Goal: Information Seeking & Learning: Check status

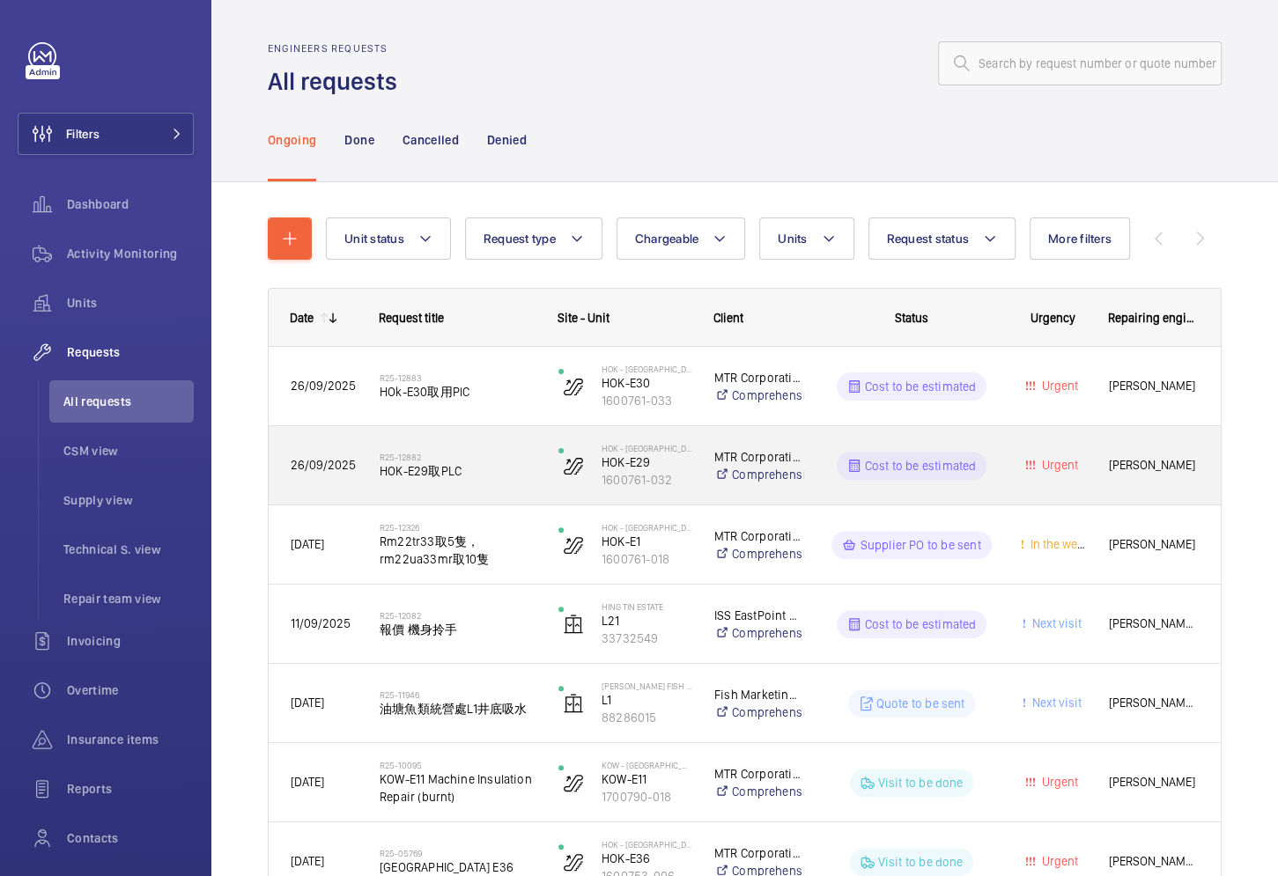
scroll to position [118, 0]
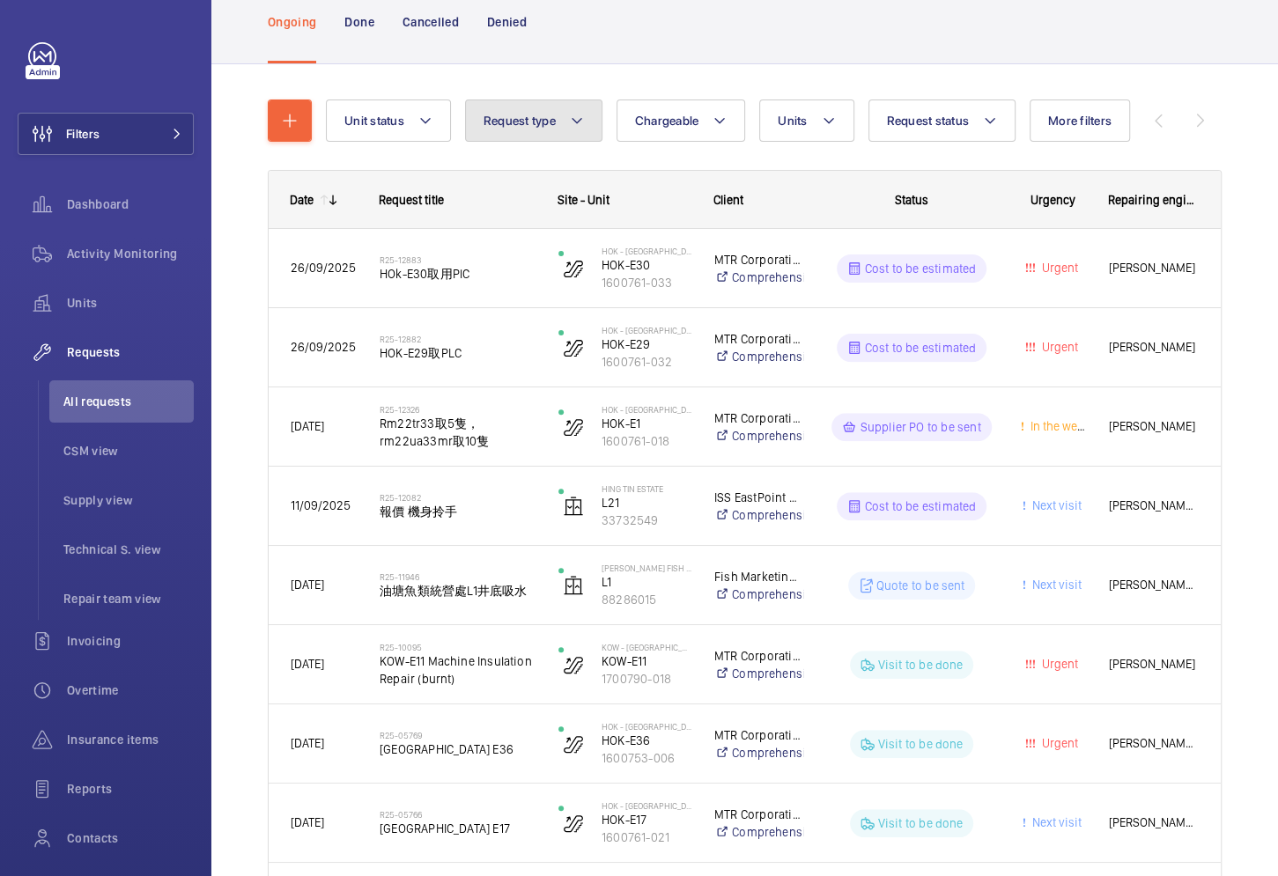
click at [522, 138] on button "Request type" at bounding box center [533, 121] width 137 height 42
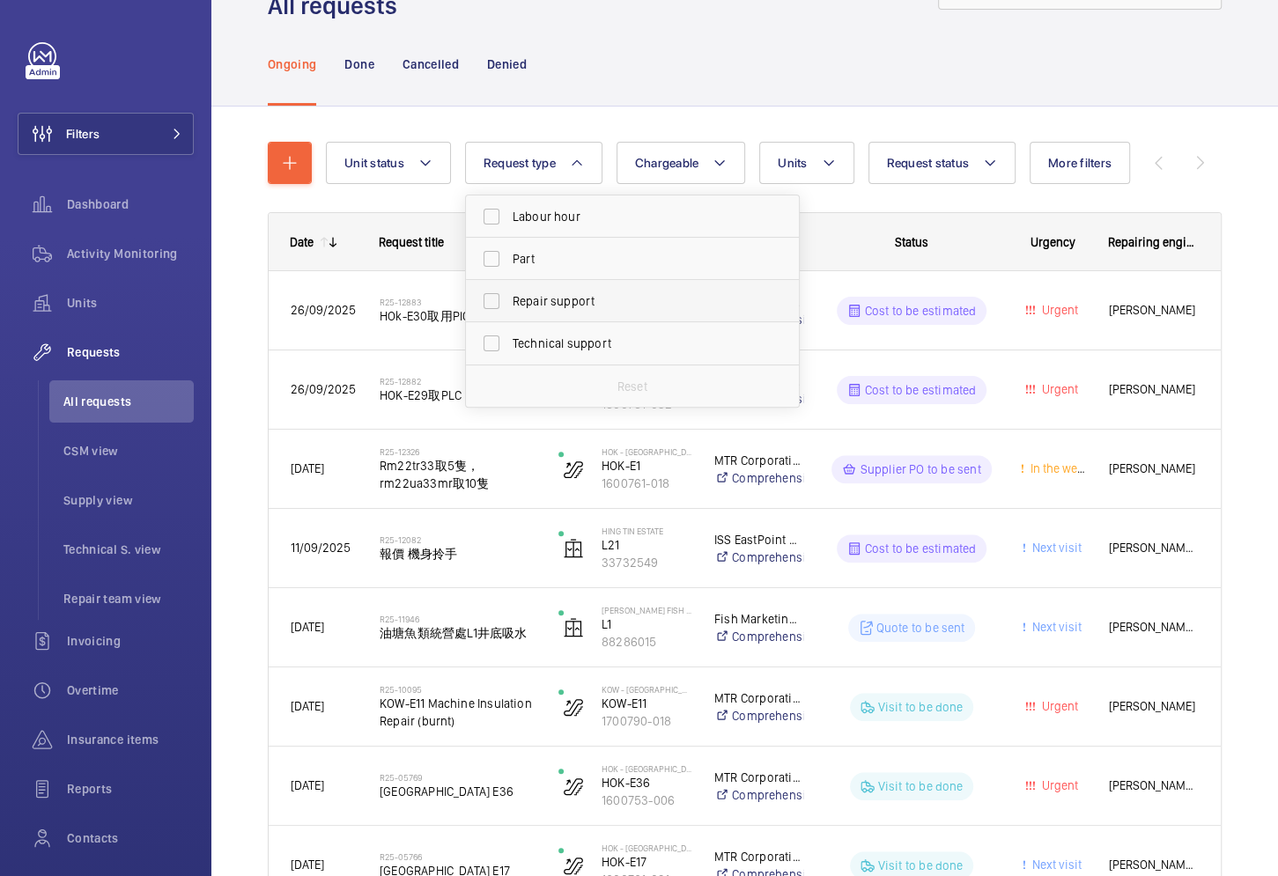
scroll to position [74, 0]
click at [540, 264] on span "Part" at bounding box center [633, 261] width 242 height 18
click at [509, 264] on input "Part" at bounding box center [491, 260] width 35 height 35
checkbox input "true"
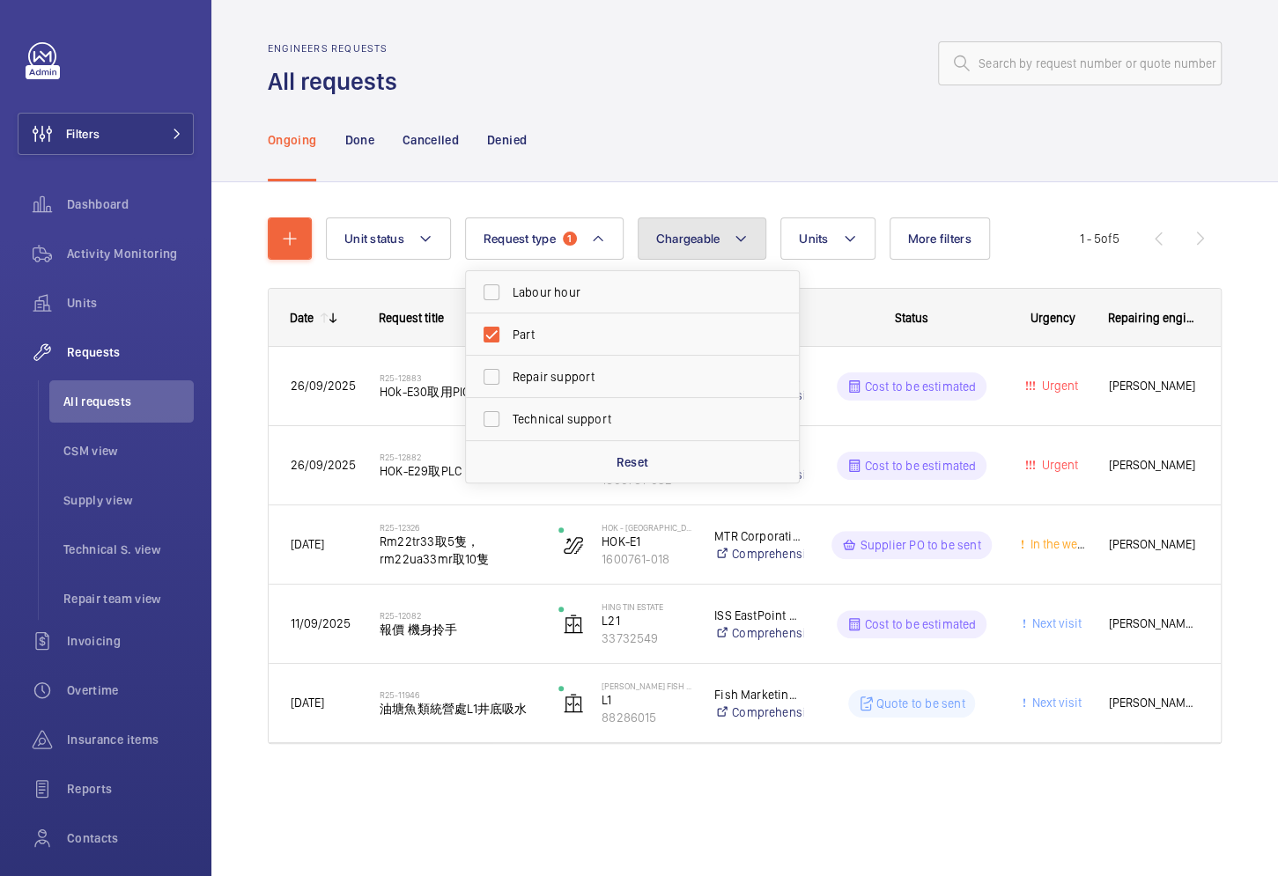
click at [712, 222] on button "Chargeable" at bounding box center [702, 239] width 129 height 42
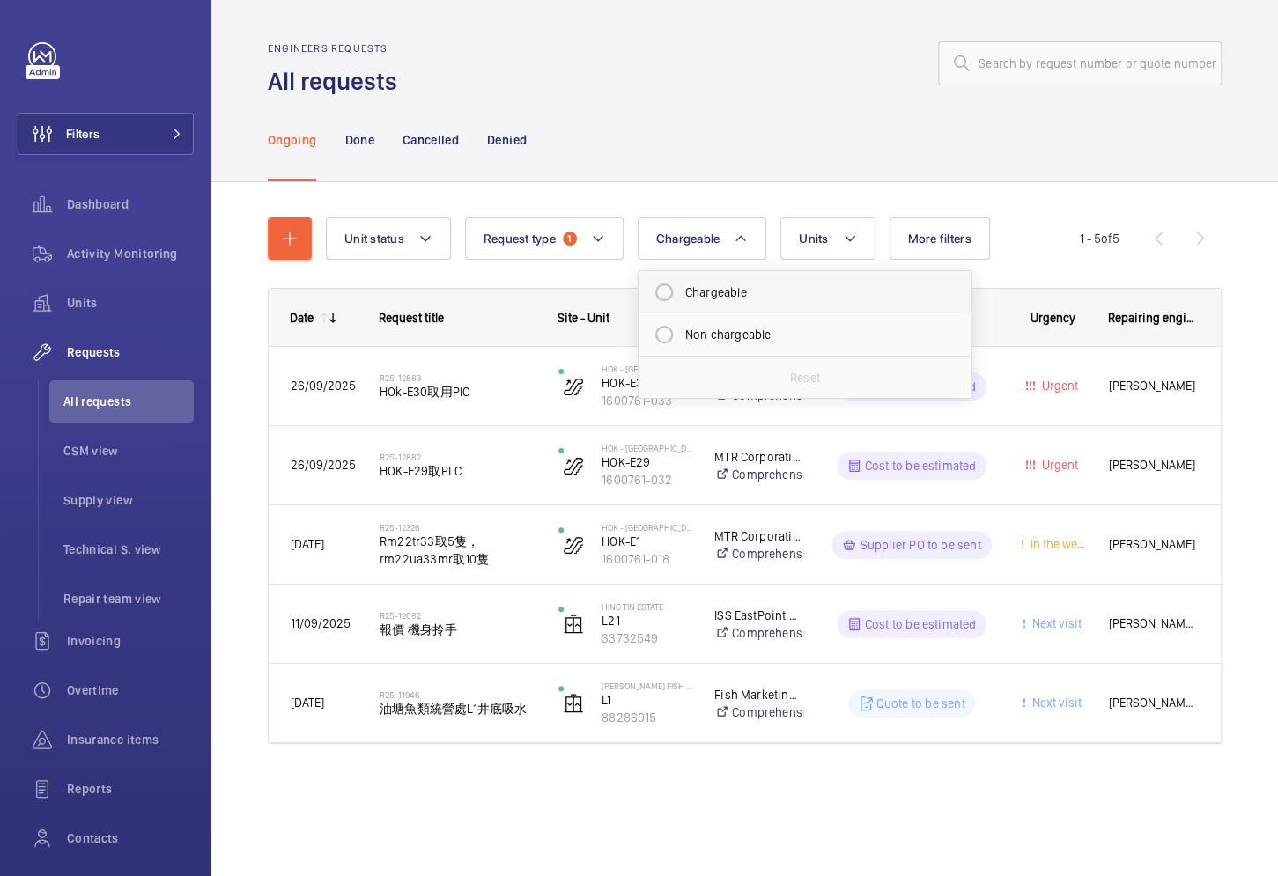
click at [697, 299] on mat-radio-button "Chargeable" at bounding box center [804, 292] width 317 height 35
radio input "true"
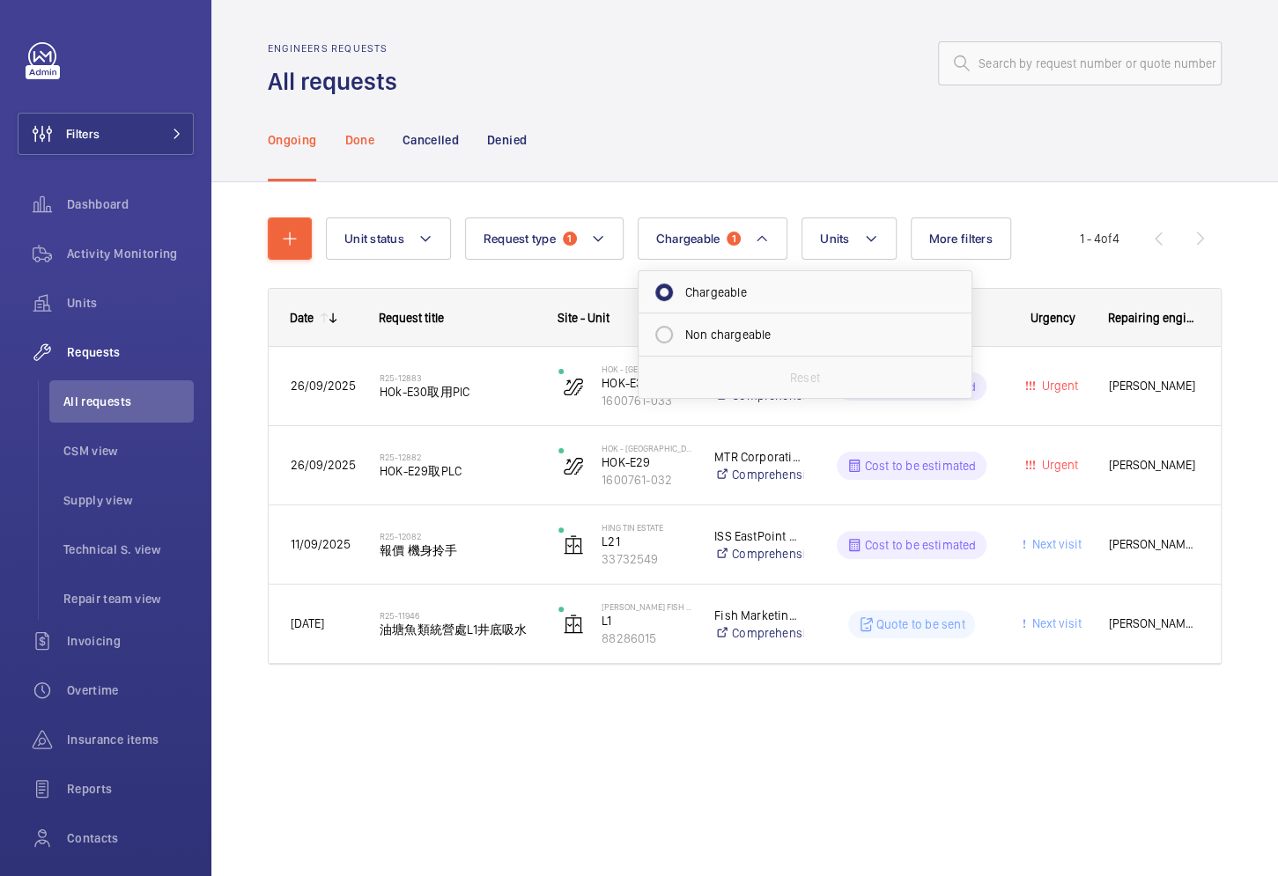
click at [359, 144] on p "Done" at bounding box center [358, 140] width 29 height 18
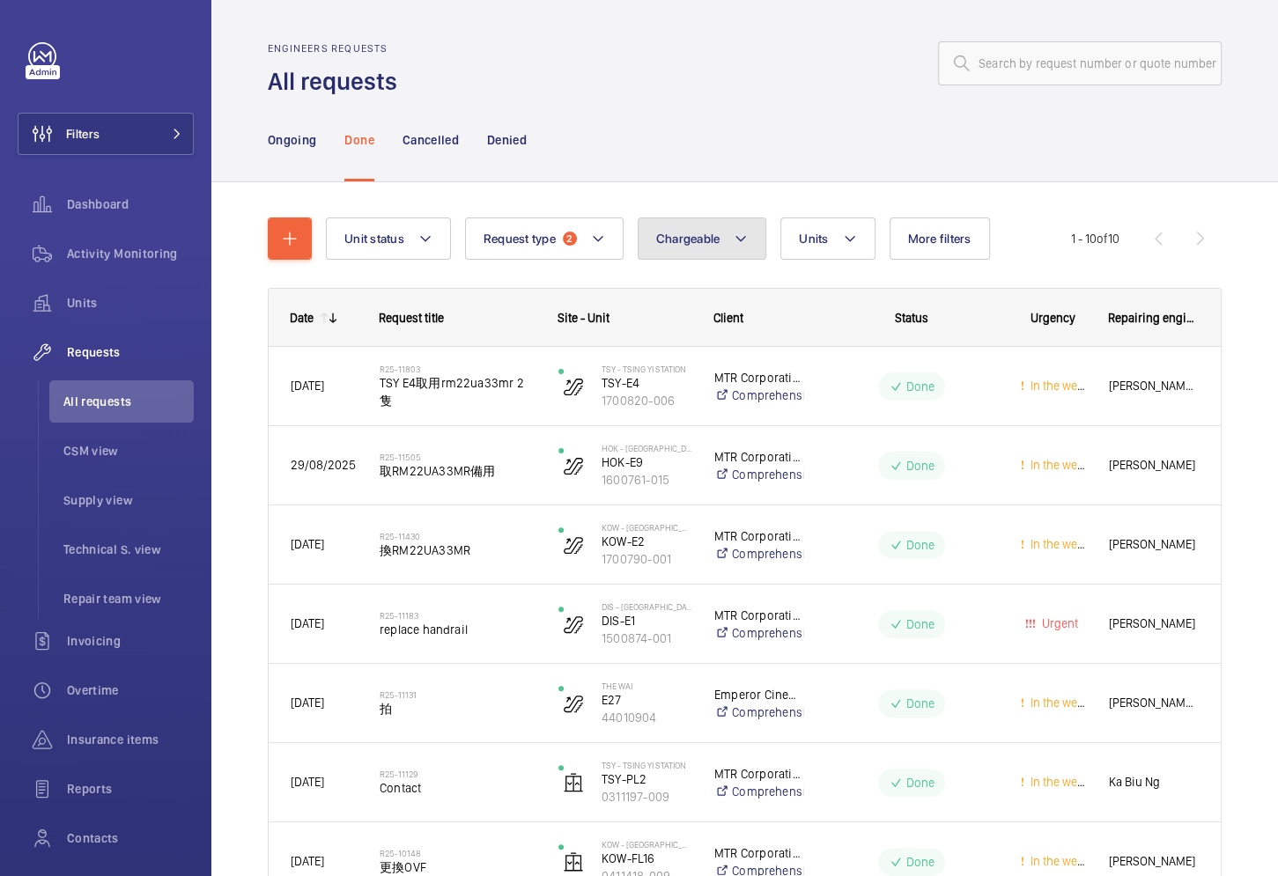
click at [667, 226] on button "Chargeable" at bounding box center [702, 239] width 129 height 42
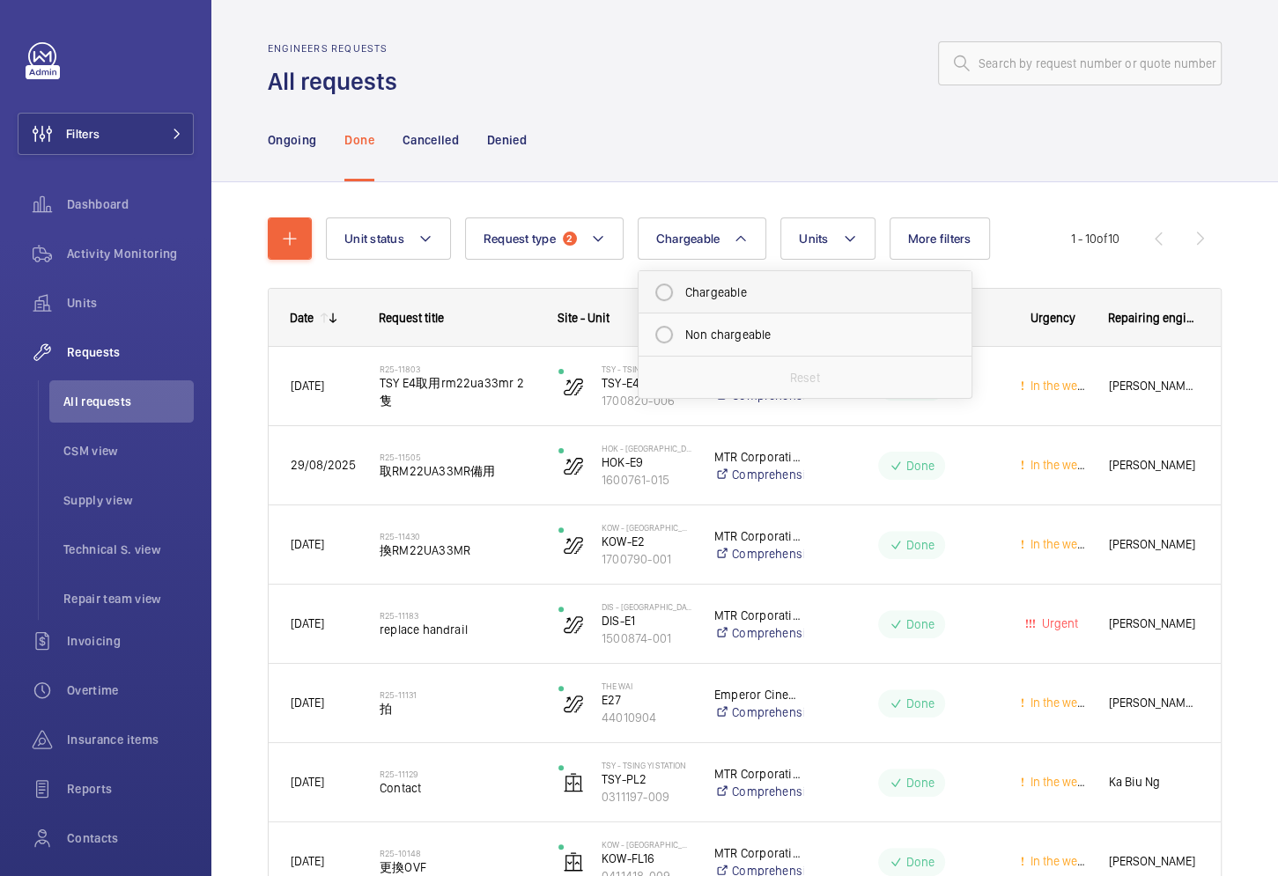
click at [675, 293] on mat-radio-button "Chargeable" at bounding box center [804, 292] width 317 height 35
radio input "true"
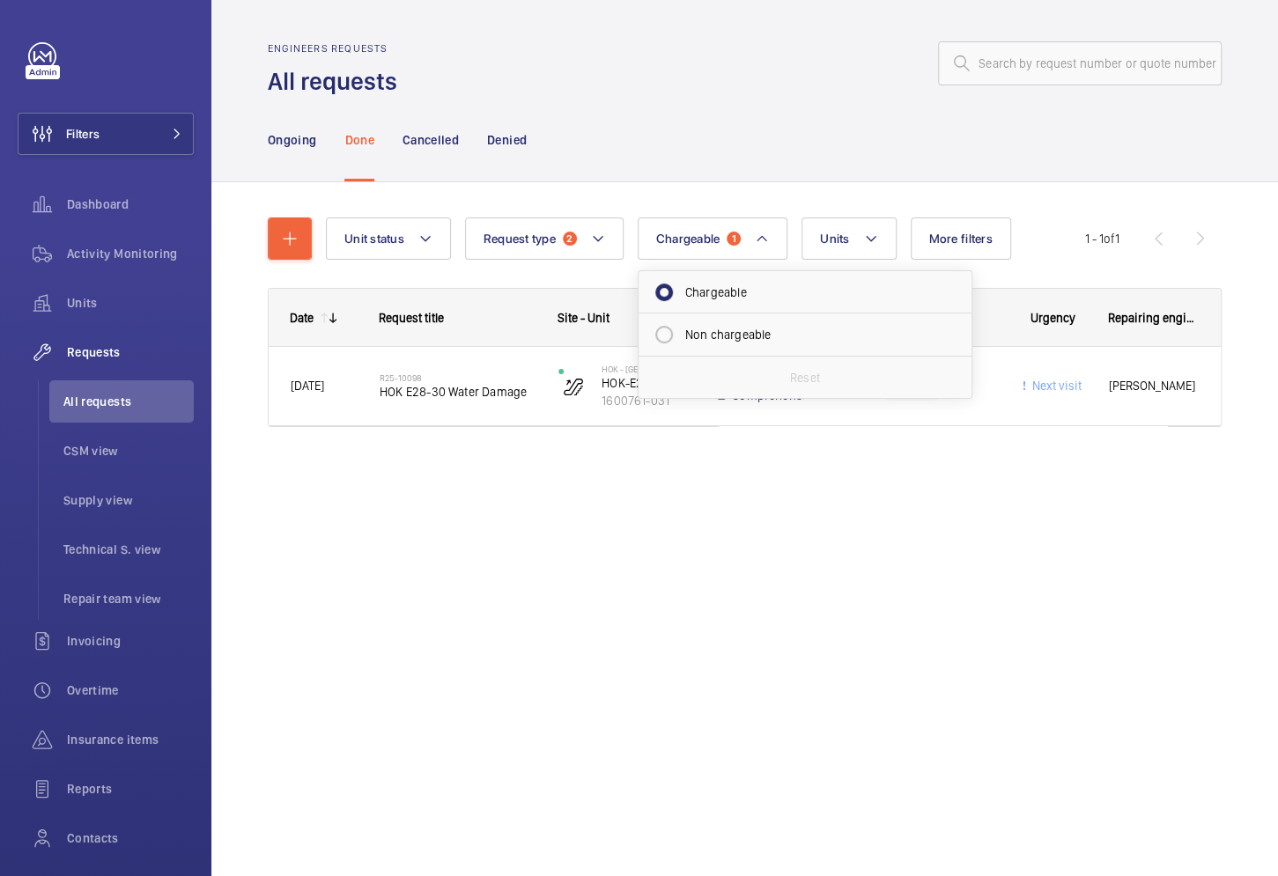
click at [664, 159] on div "Ongoing Done Cancelled Denied" at bounding box center [745, 140] width 954 height 84
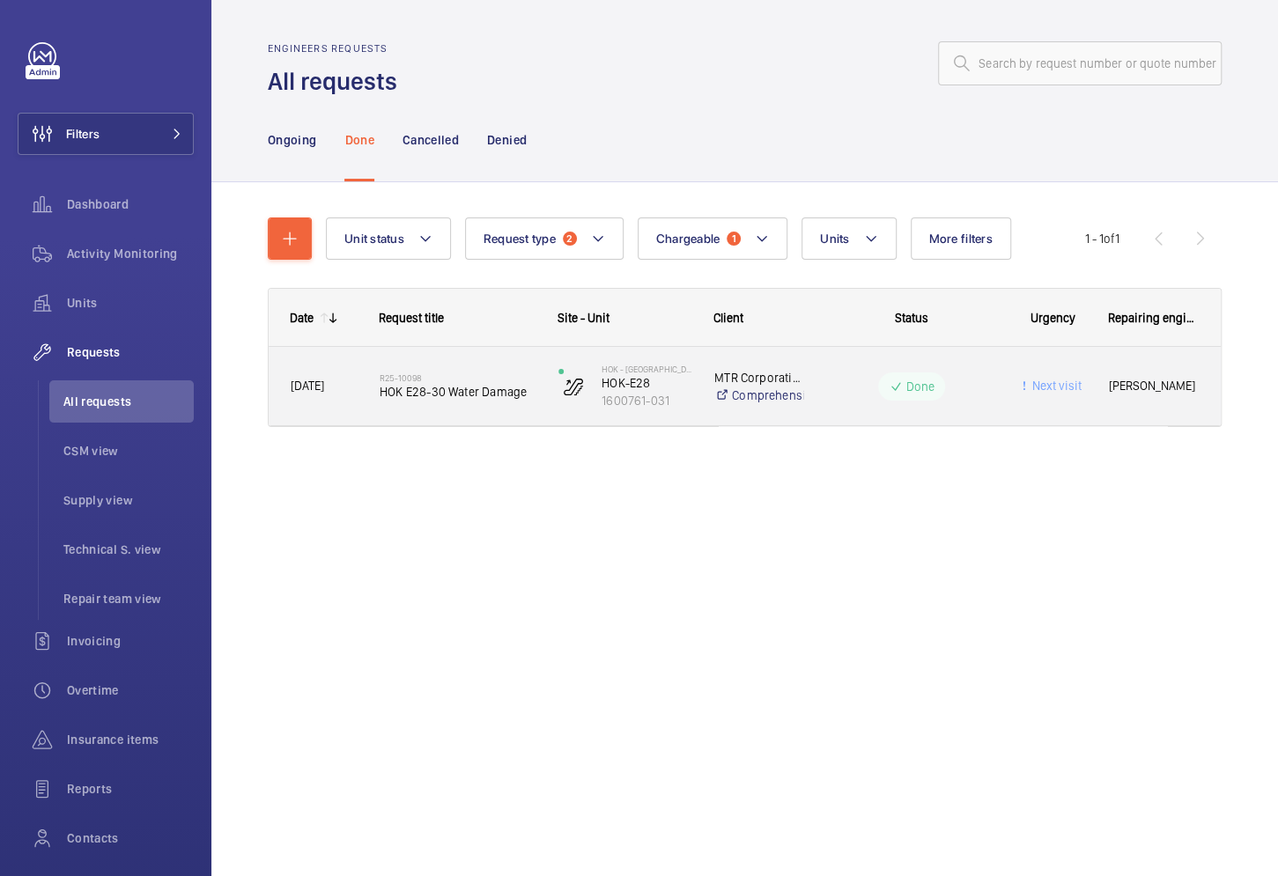
click at [816, 392] on div "Done" at bounding box center [901, 386] width 192 height 63
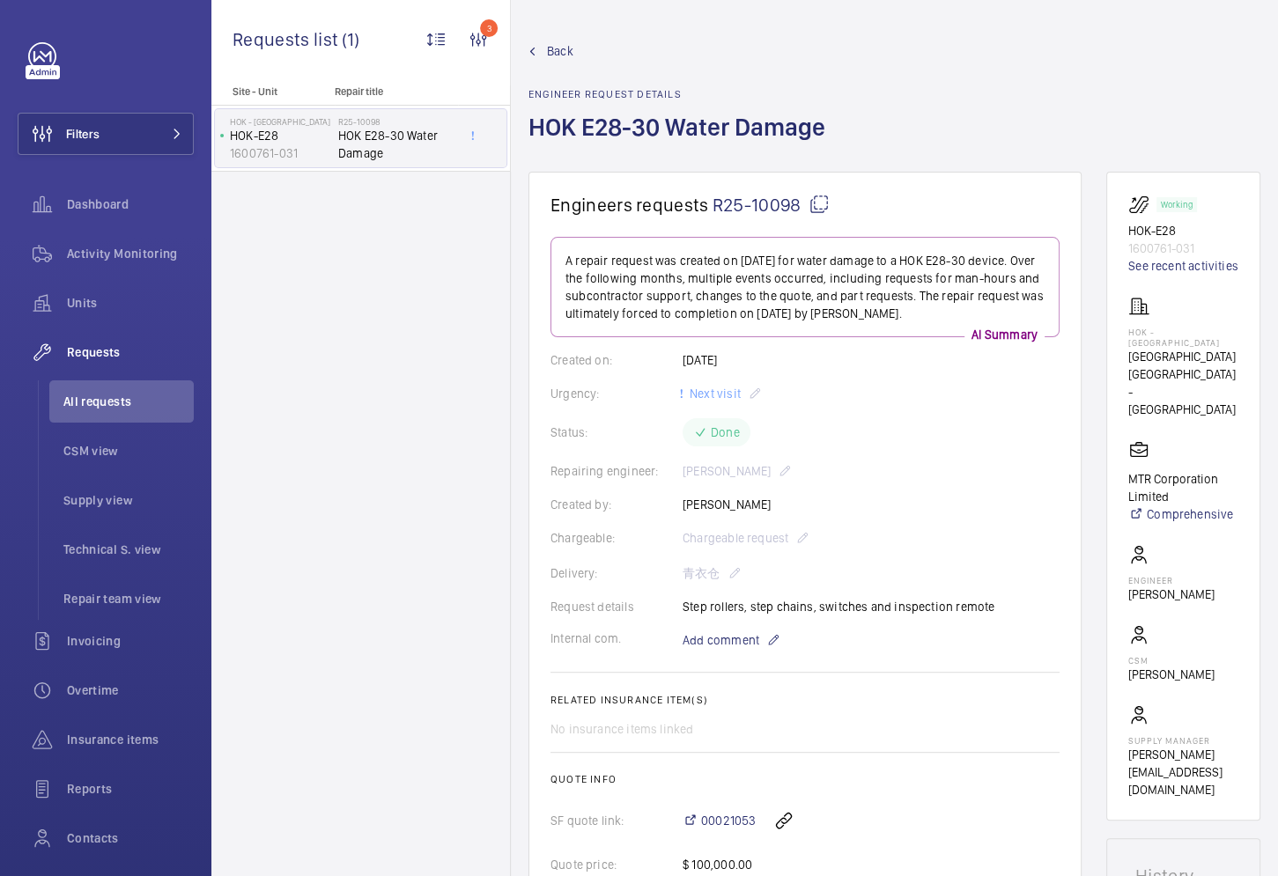
click at [528, 48] on mat-icon at bounding box center [532, 52] width 8 height 8
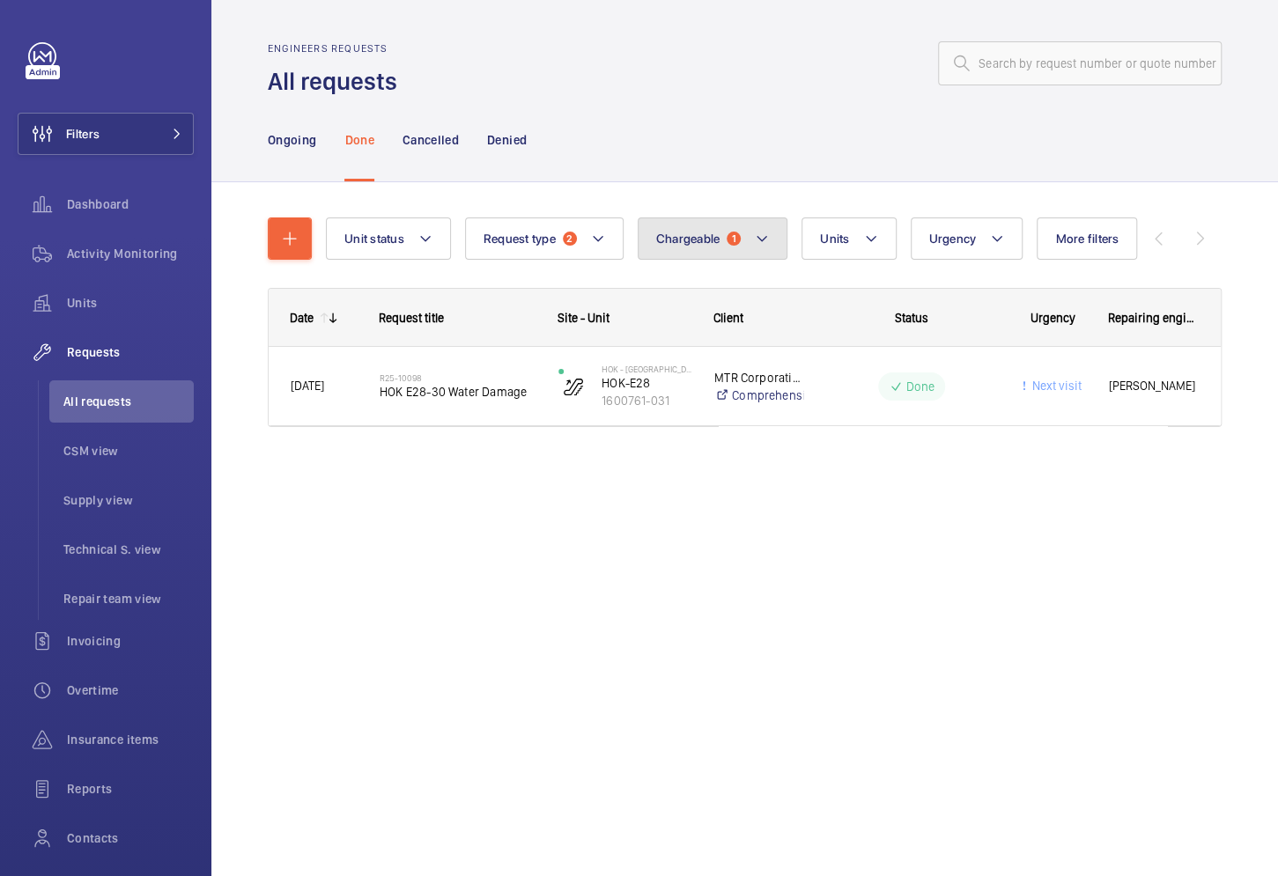
click at [678, 229] on button "Chargeable 1" at bounding box center [713, 239] width 151 height 42
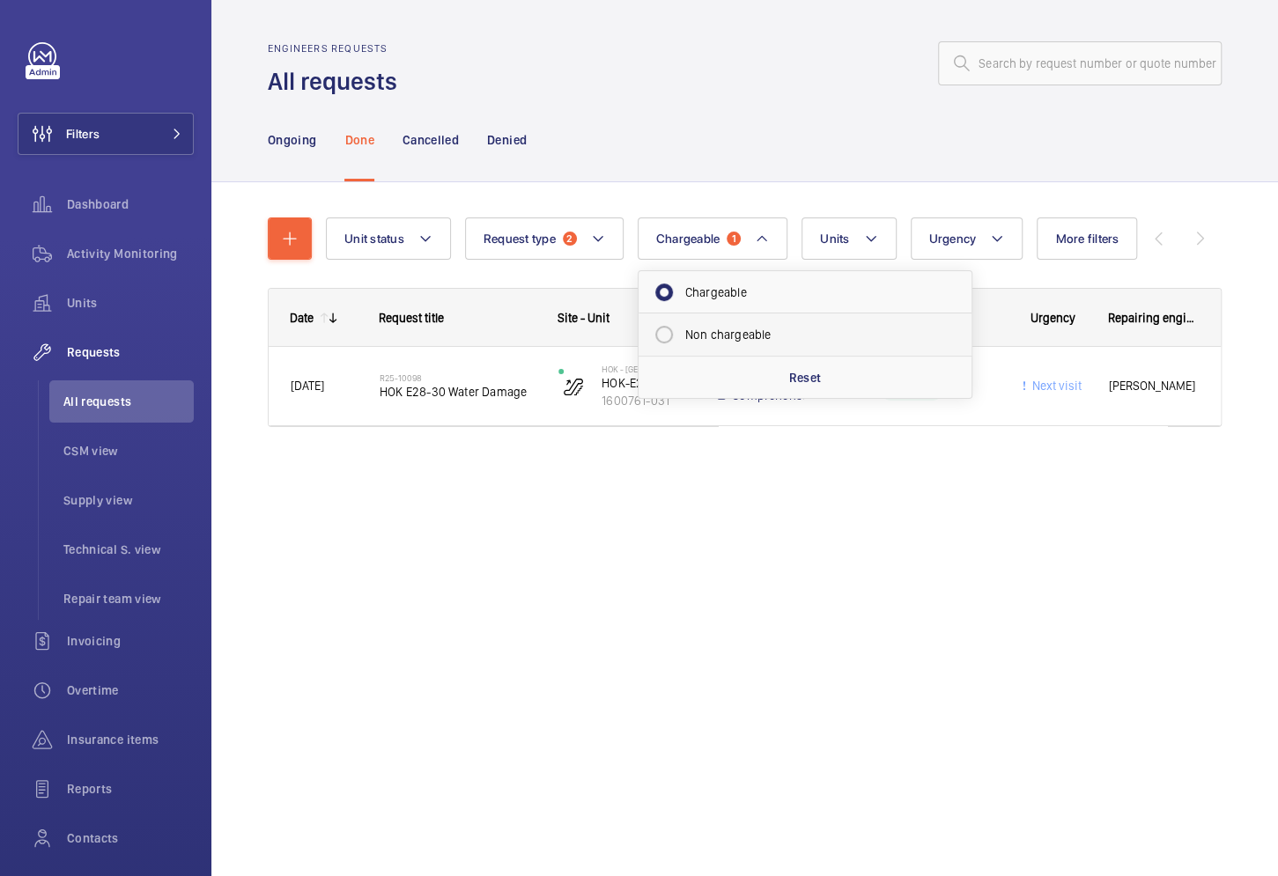
click at [673, 322] on mat-radio-button "Non chargeable" at bounding box center [804, 334] width 317 height 35
radio input "false"
radio input "true"
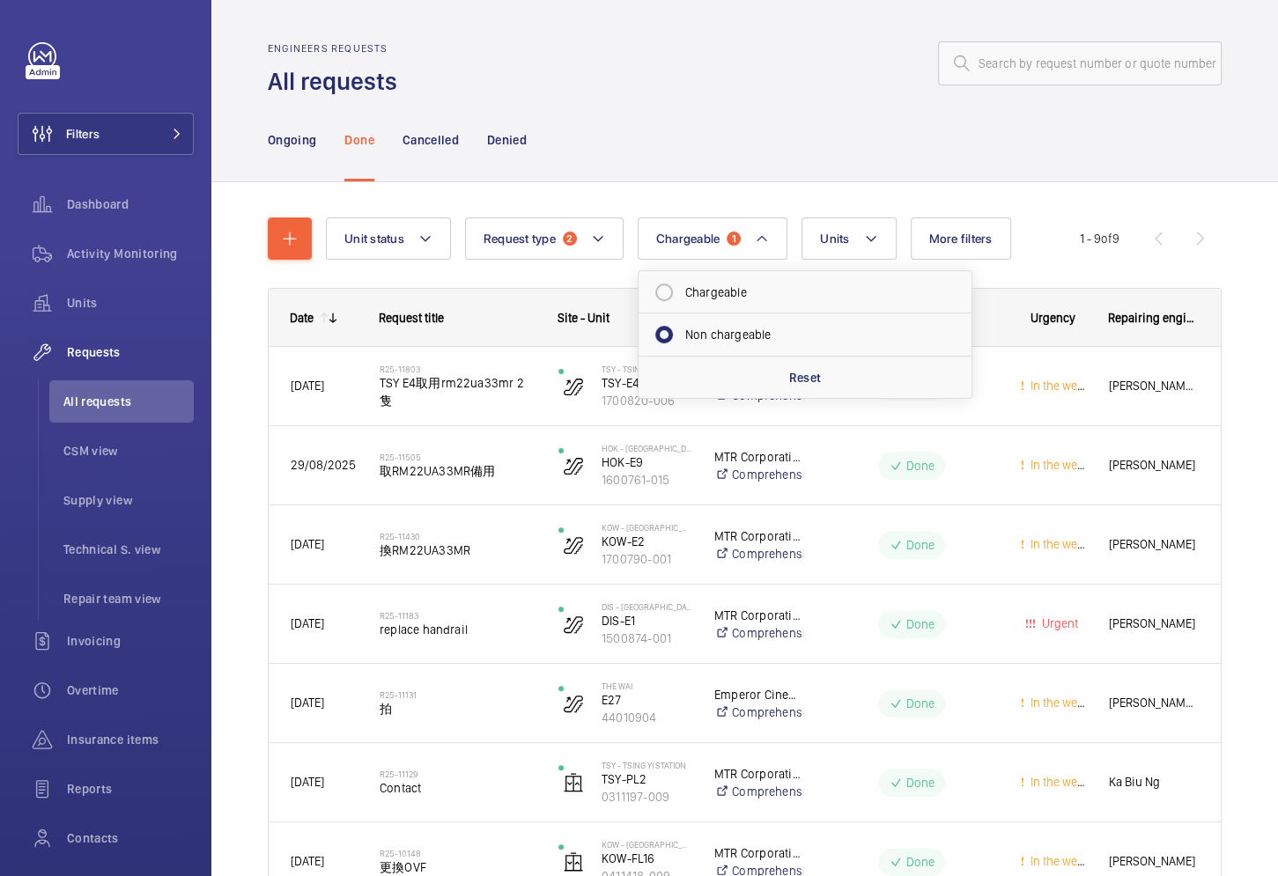
click at [719, 136] on div "Ongoing Done Cancelled Denied" at bounding box center [745, 140] width 954 height 84
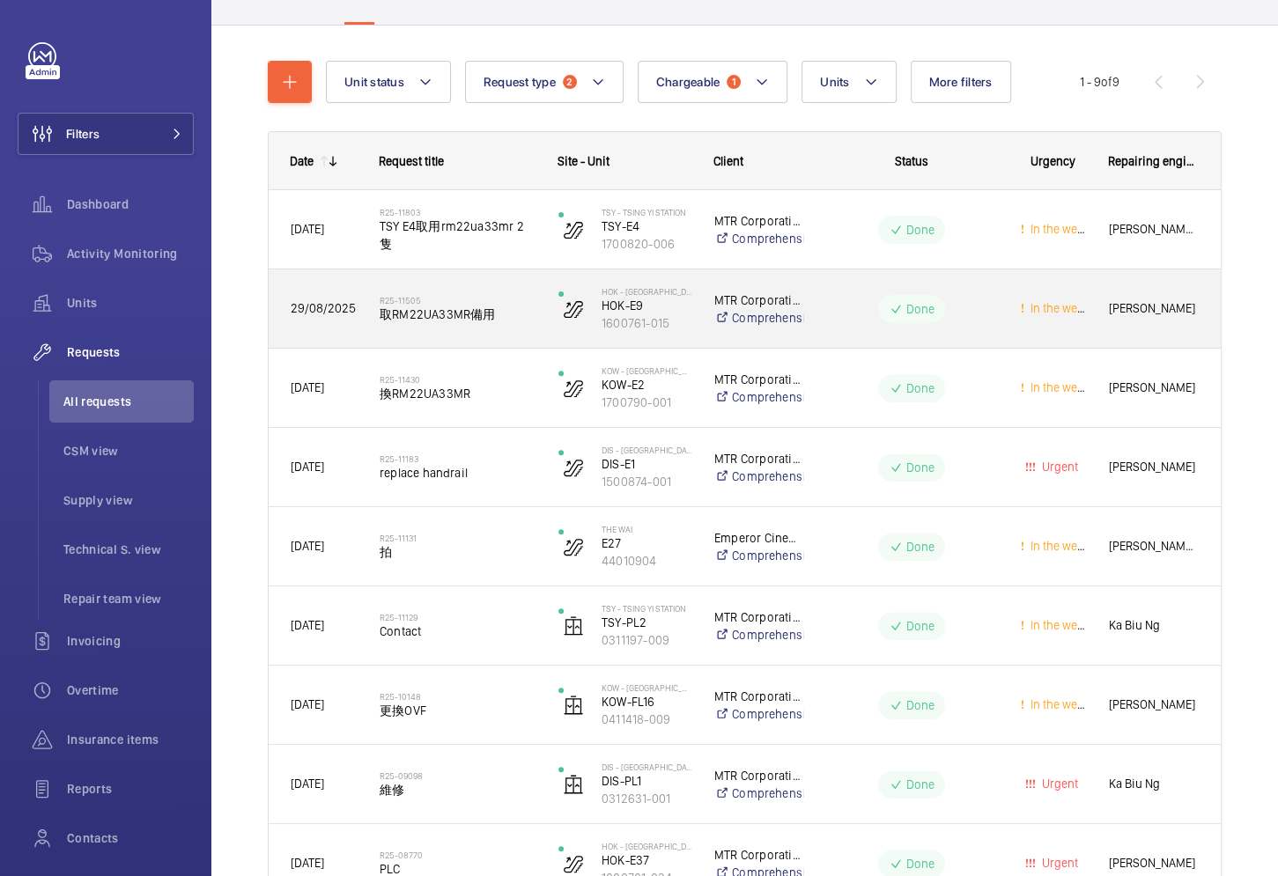
scroll to position [143, 0]
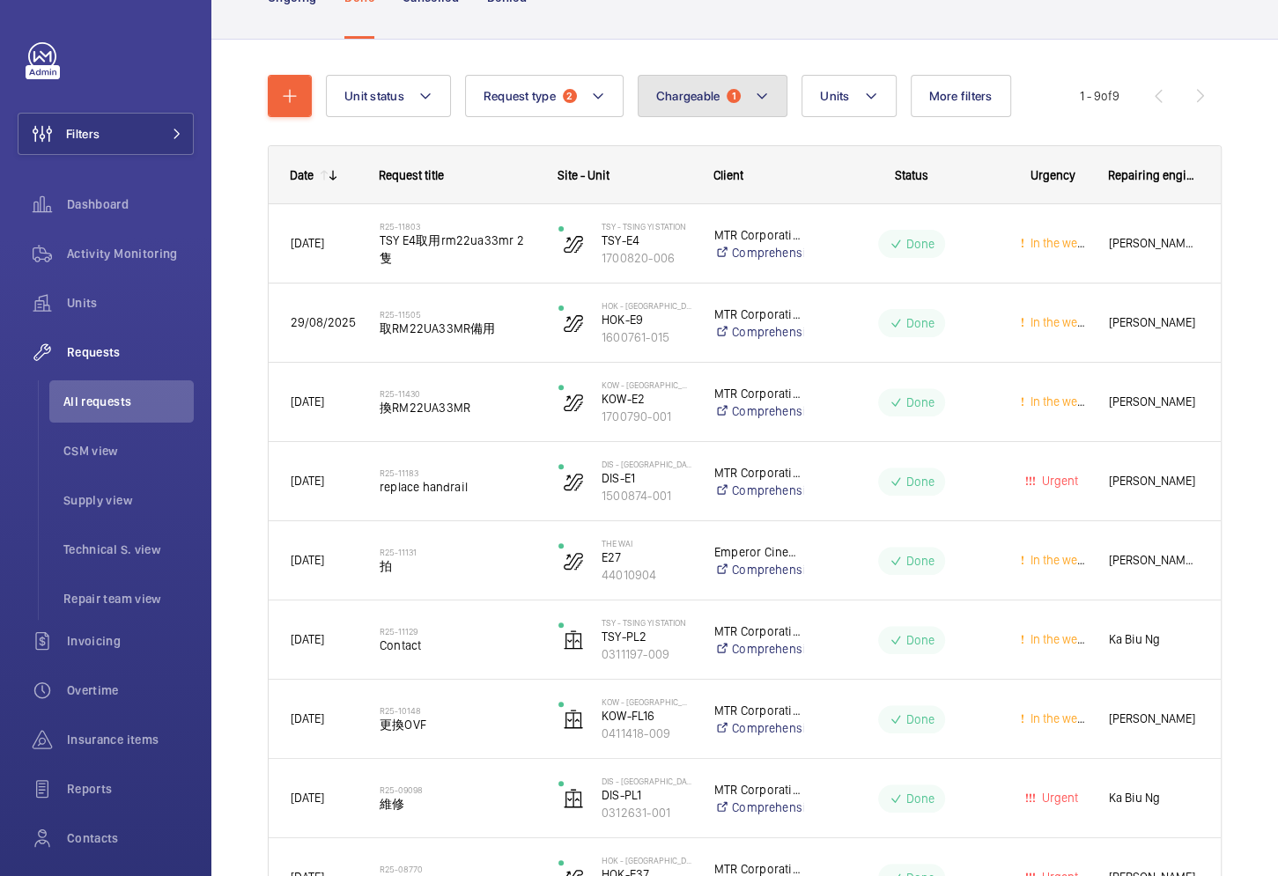
click at [675, 112] on button "Chargeable 1" at bounding box center [713, 96] width 151 height 42
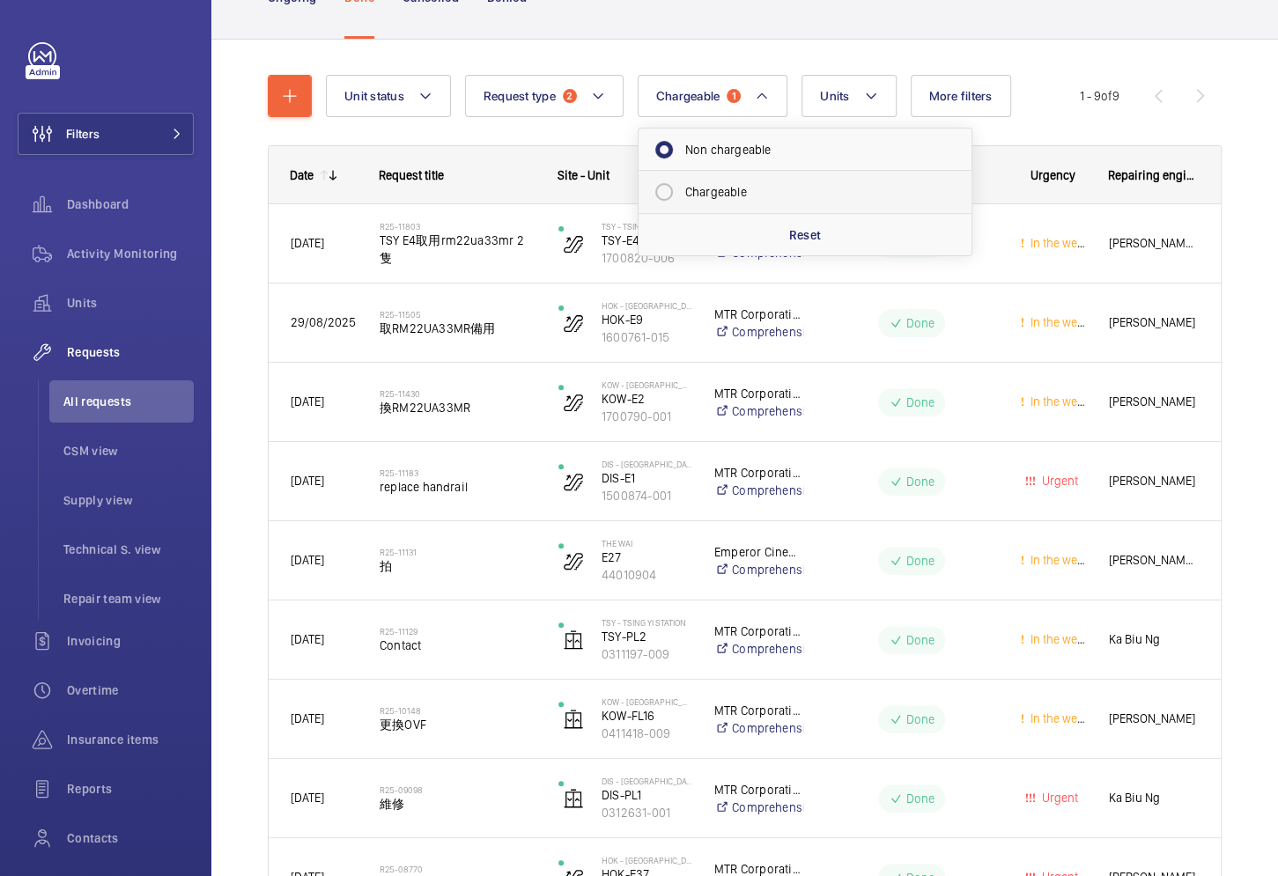
click at [689, 185] on mat-radio-button "Chargeable" at bounding box center [804, 191] width 317 height 35
radio input "false"
radio input "true"
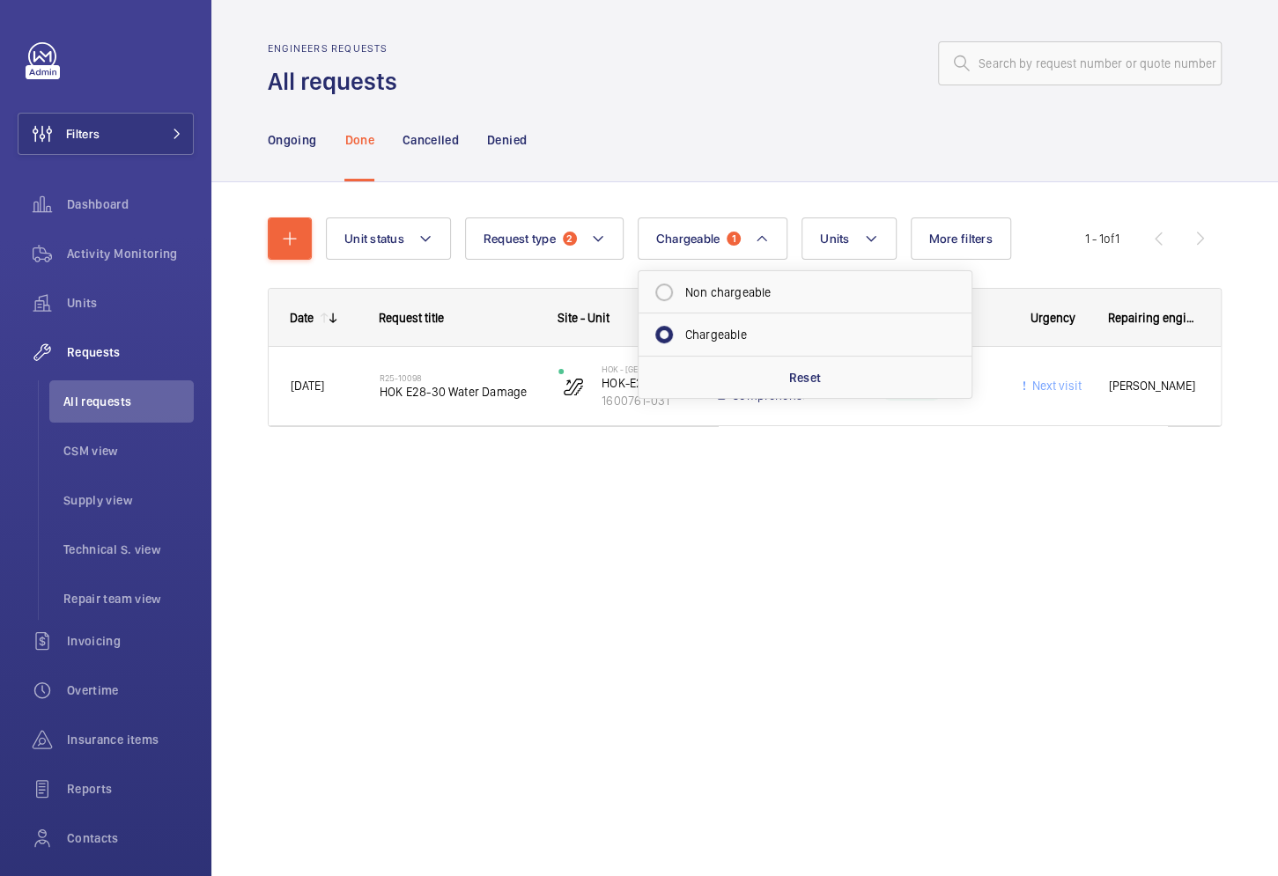
click at [689, 181] on div "Ongoing Done Cancelled Denied" at bounding box center [745, 140] width 954 height 84
